Goal: Task Accomplishment & Management: Use online tool/utility

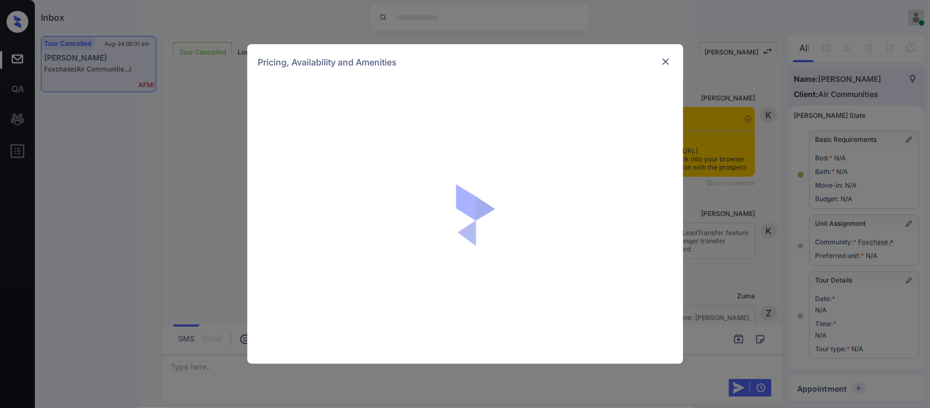
scroll to position [135, 0]
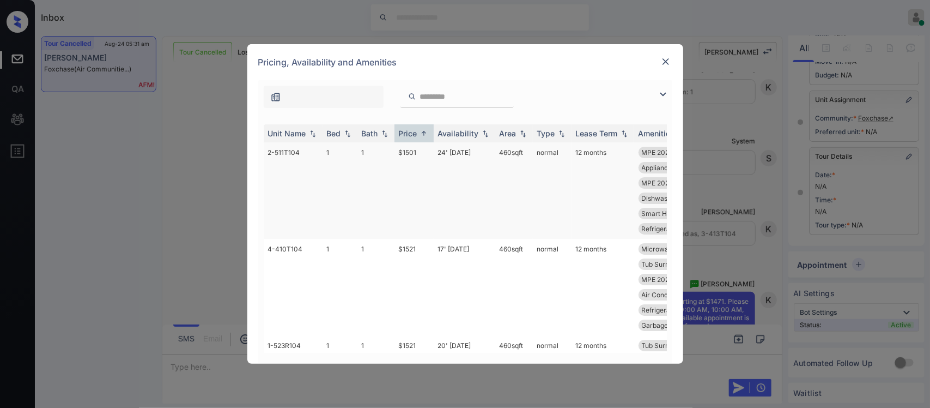
click at [416, 175] on td "$1501" at bounding box center [413, 190] width 39 height 96
click at [665, 60] on img at bounding box center [665, 61] width 11 height 11
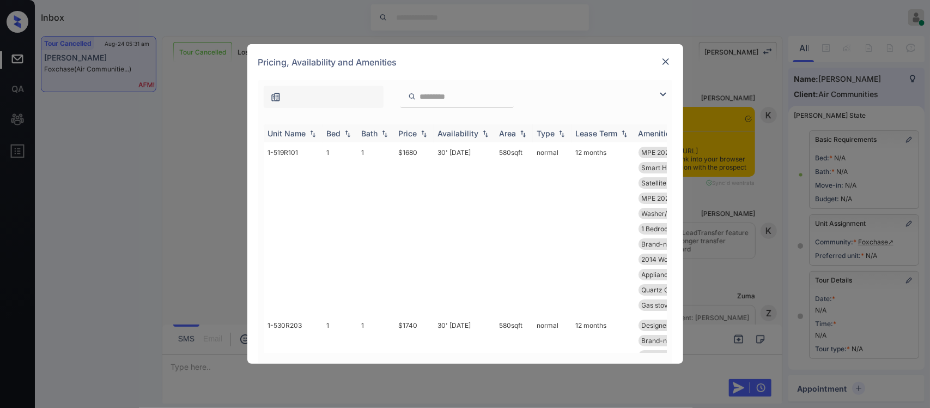
scroll to position [135, 0]
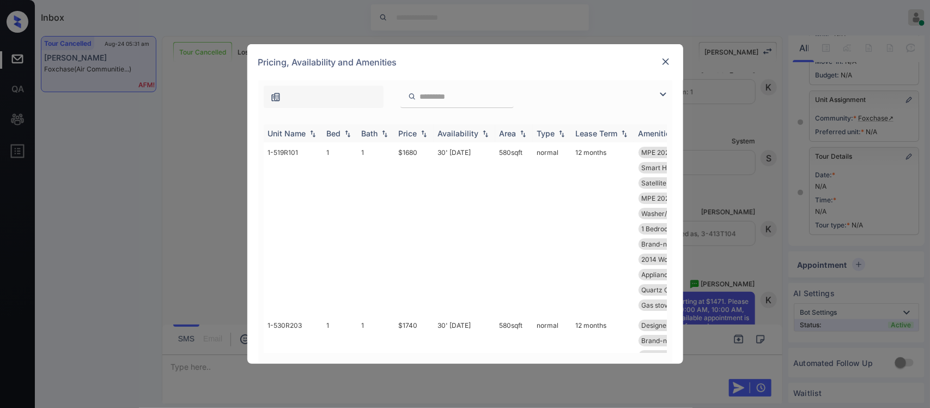
click at [412, 135] on div "Price" at bounding box center [408, 133] width 19 height 9
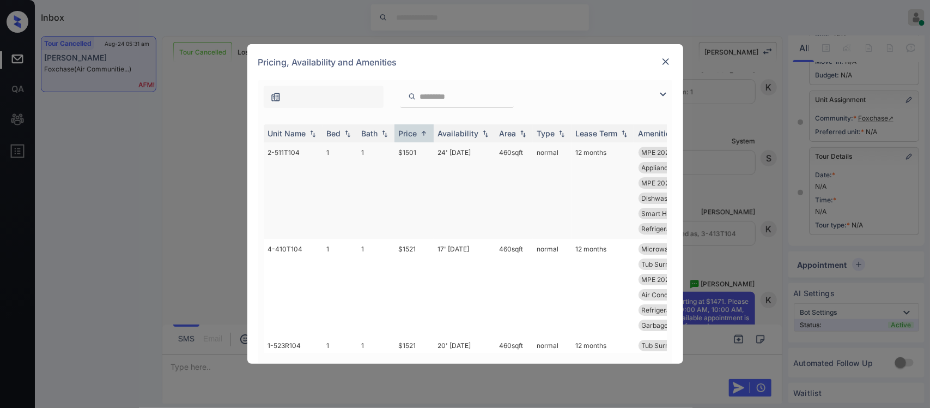
click at [412, 173] on td "$1501" at bounding box center [413, 190] width 39 height 96
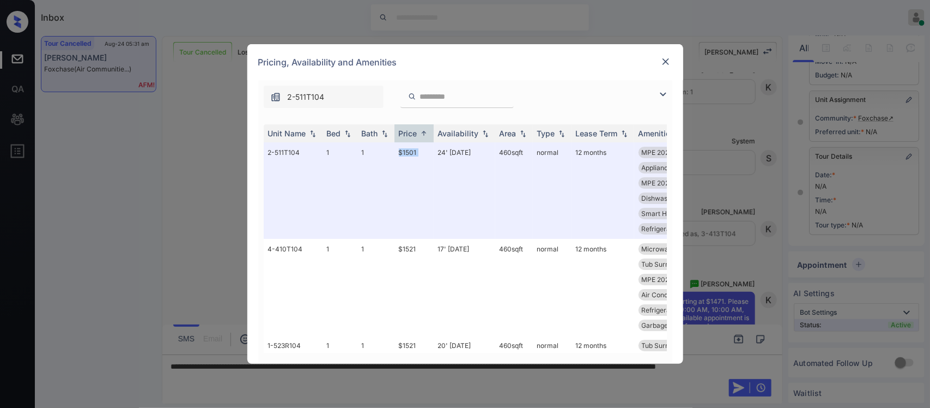
click at [665, 62] on img at bounding box center [665, 61] width 11 height 11
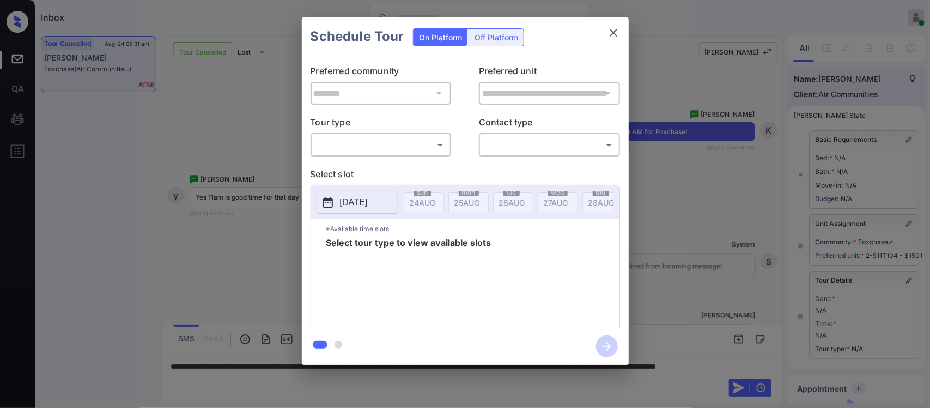
scroll to position [139, 0]
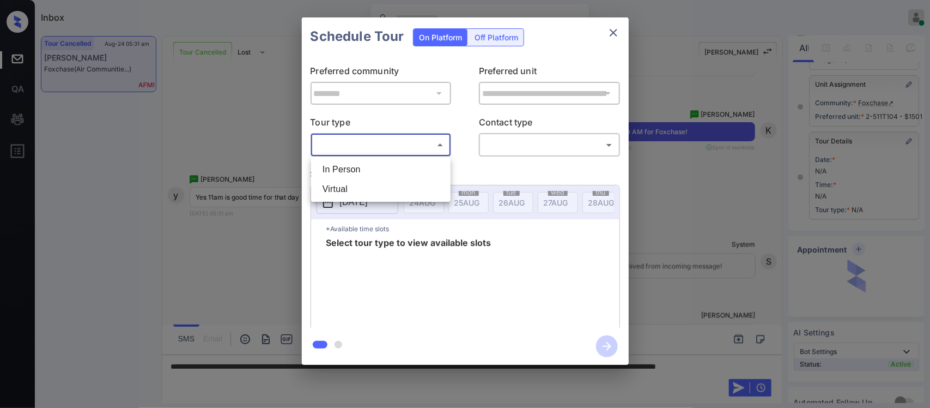
click at [440, 141] on body "Inbox [PERSON_NAME] Online Set yourself offline Set yourself on break Profile S…" at bounding box center [465, 204] width 930 height 408
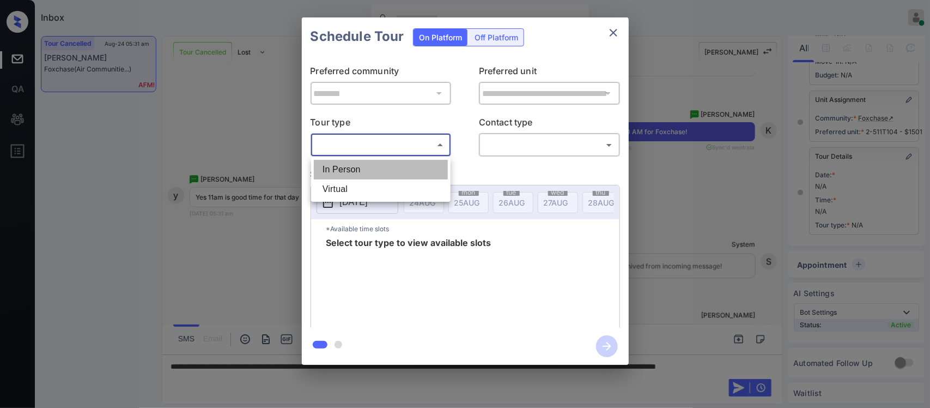
click at [431, 161] on li "In Person" at bounding box center [381, 170] width 134 height 20
type input "********"
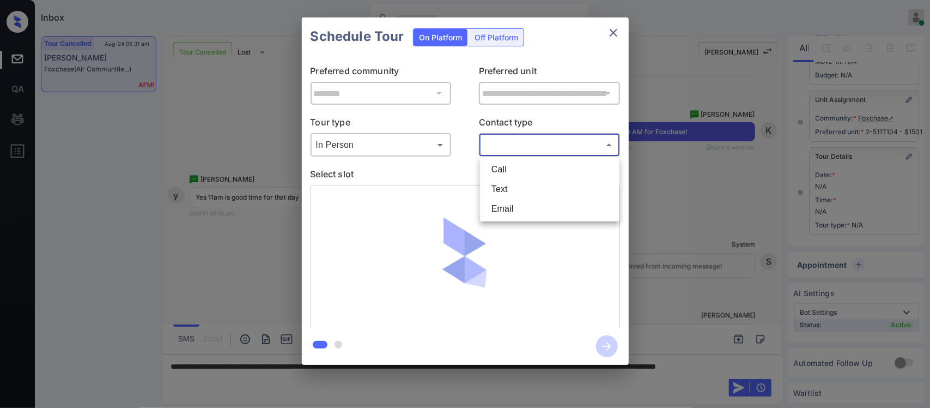
click at [502, 153] on body "Inbox [PERSON_NAME] Online Set yourself offline Set yourself on break Profile S…" at bounding box center [465, 204] width 930 height 408
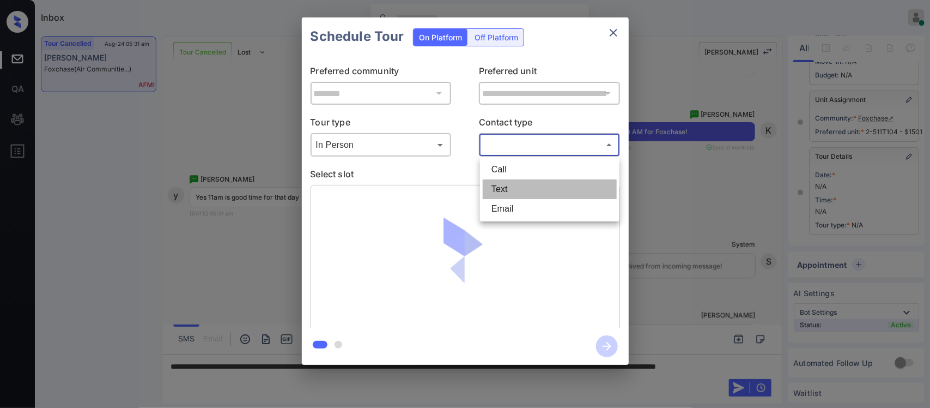
click at [502, 183] on li "Text" at bounding box center [550, 189] width 134 height 20
type input "****"
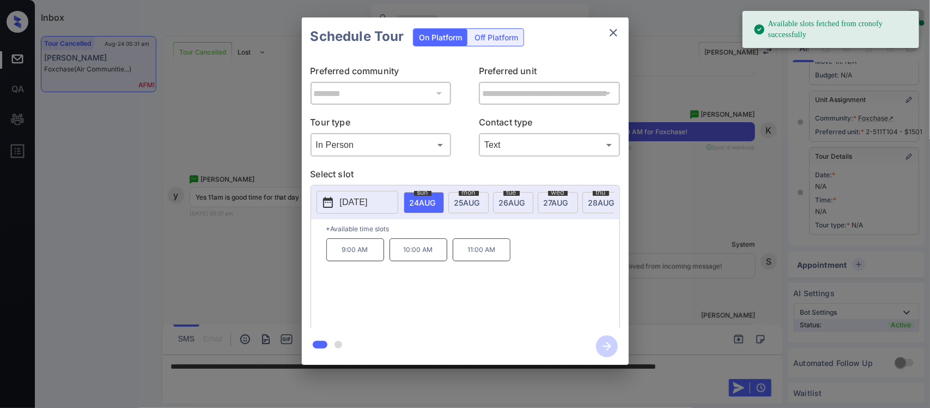
click at [562, 205] on span "[DATE]" at bounding box center [556, 202] width 25 height 9
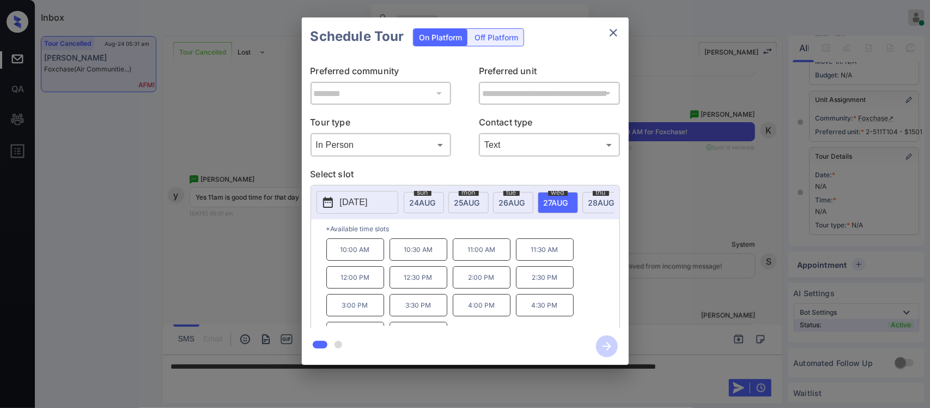
click at [453, 260] on p "11:00 AM" at bounding box center [482, 249] width 58 height 22
click at [608, 339] on icon "button" at bounding box center [607, 346] width 22 height 22
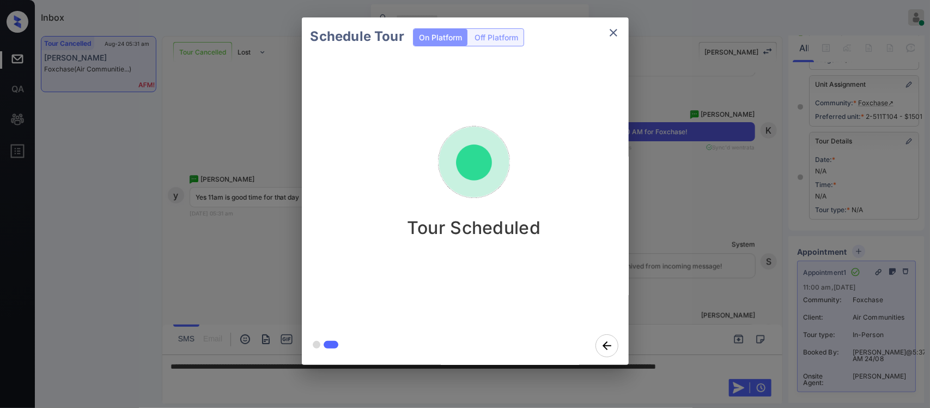
click at [696, 317] on div "Schedule Tour On Platform Off Platform Tour Scheduled" at bounding box center [465, 191] width 930 height 382
